Goal: Task Accomplishment & Management: Manage account settings

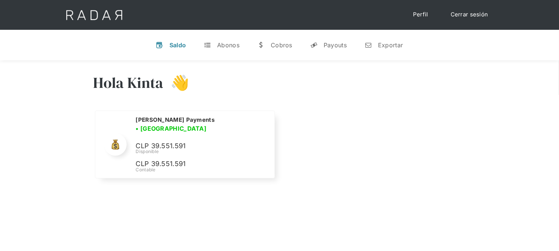
click at [464, 15] on link "Cerrar sesión" at bounding box center [469, 14] width 52 height 15
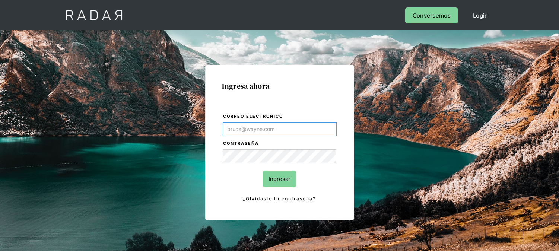
type input "[EMAIL_ADDRESS][DOMAIN_NAME]"
click at [276, 177] on input "Ingresar" at bounding box center [279, 178] width 33 height 17
